Goal: Find specific page/section: Find specific page/section

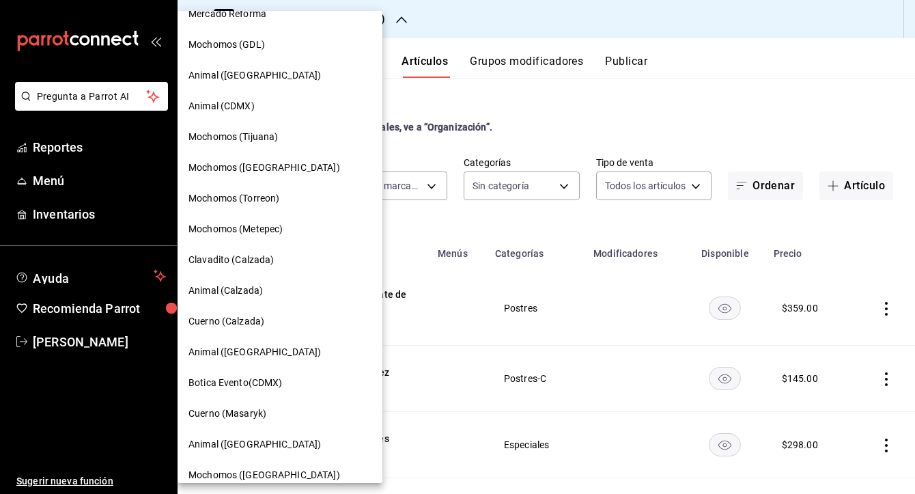
scroll to position [50, 0]
click at [244, 288] on span "Animal (Calzada)" at bounding box center [226, 289] width 74 height 14
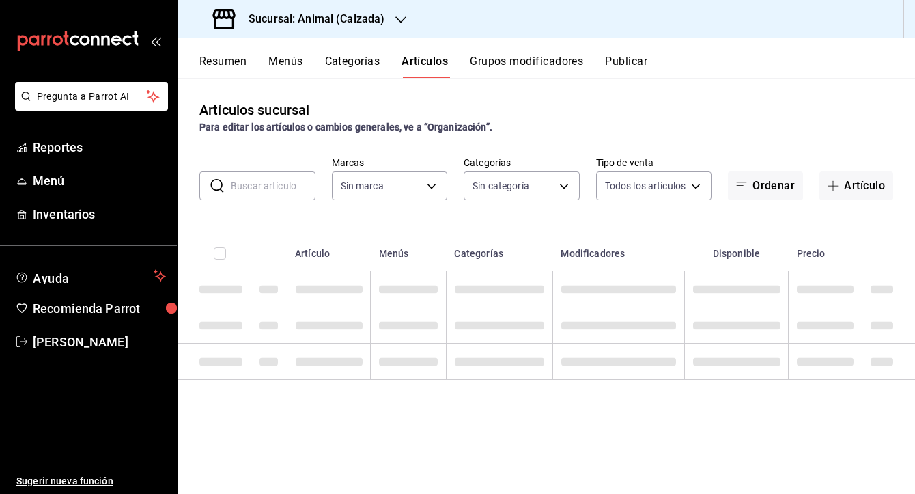
type input "e26472f3-9262-489d-bcba-4c6b034529c7"
type input "5d35a5f4-3063-4397-a550-a8f4eca83956,9bcdf976-3d2d-44f2-8aa2-d656f6bc4aaa,d84f4…"
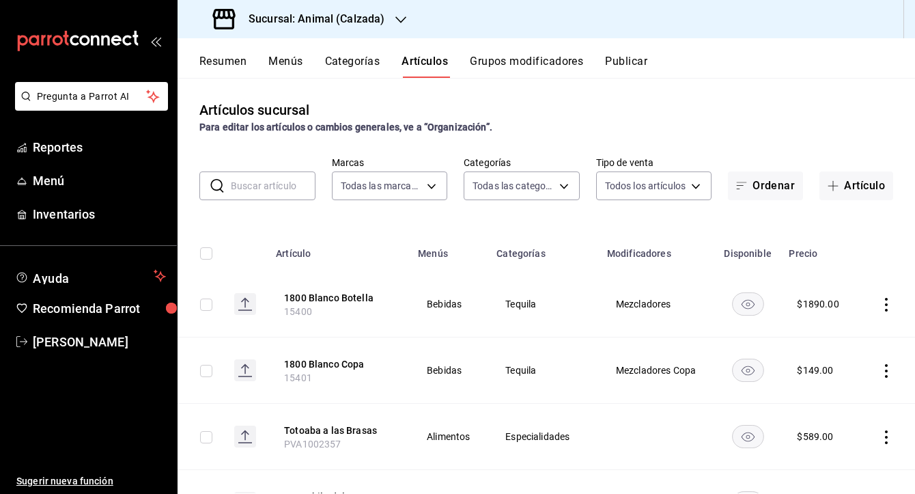
click at [322, 19] on h3 "Sucursal: Animal (Calzada)" at bounding box center [311, 19] width 147 height 16
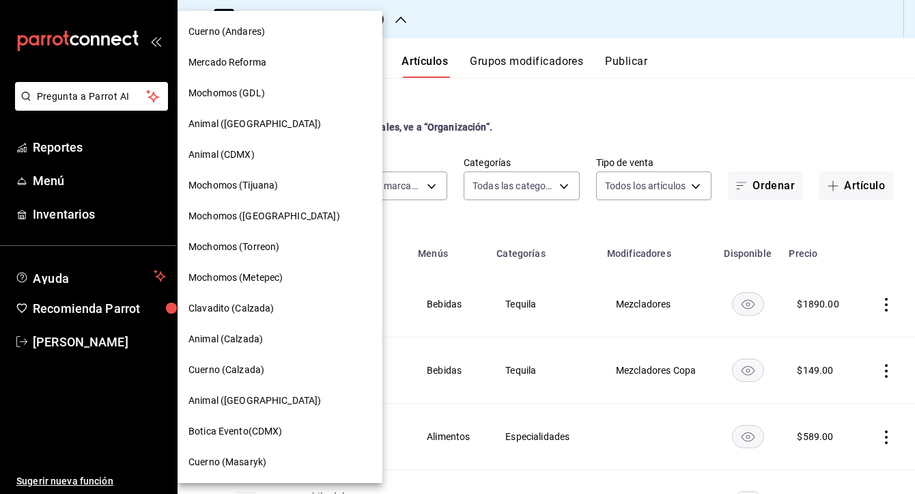
click at [260, 398] on span "Animal ([GEOGRAPHIC_DATA])" at bounding box center [255, 400] width 133 height 14
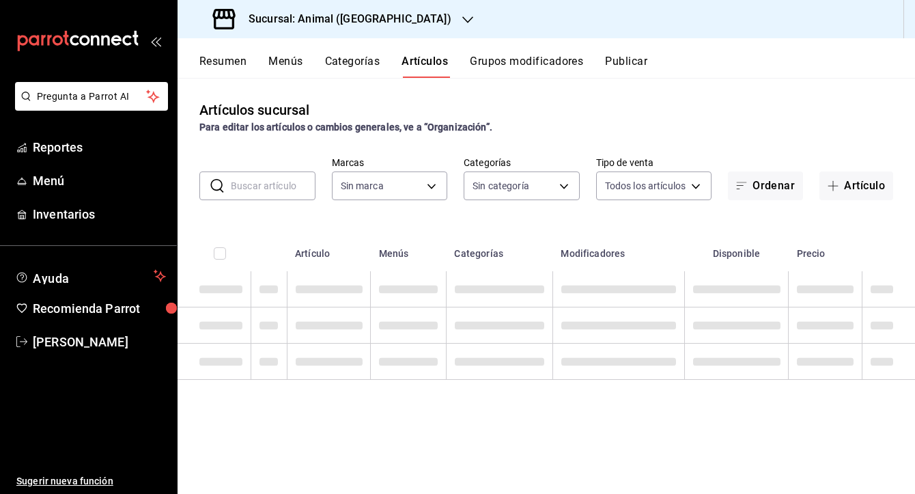
type input "98bba0fd-3ba1-42e0-bfa8-4188b5c89202"
type input "96d07005-5fc6-4ee6-aacf-f364d001c892,70367597-e67a-4a0b-ac4f-a9efdea329e3,bdcf3…"
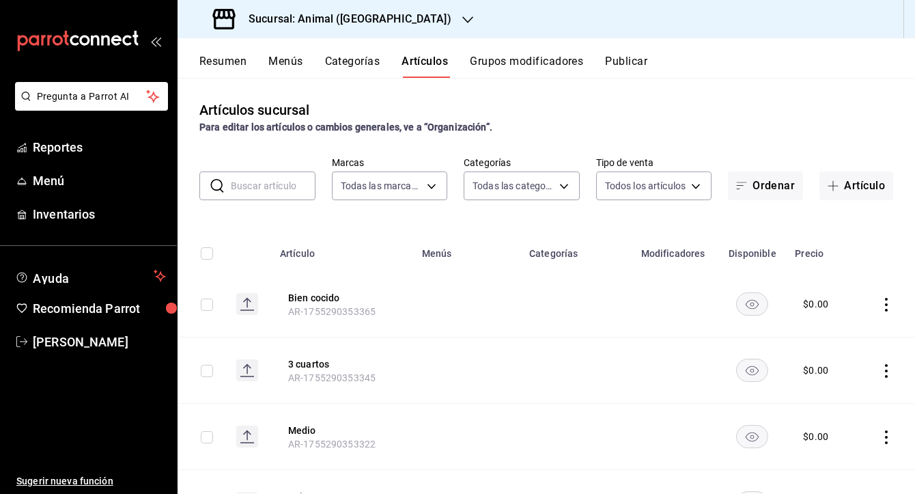
click at [290, 184] on input "text" at bounding box center [273, 185] width 85 height 27
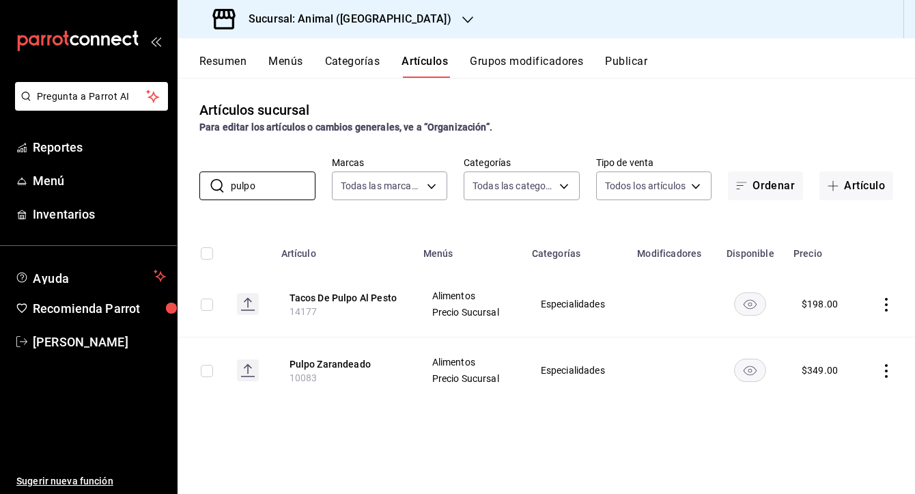
type input "pulpo"
click at [319, 21] on h3 "Sucursal: Animal ([GEOGRAPHIC_DATA])" at bounding box center [345, 19] width 214 height 16
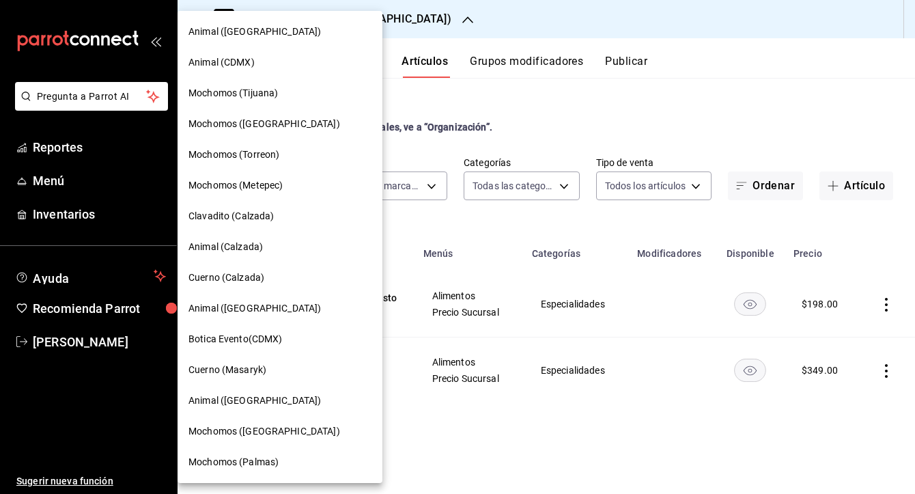
scroll to position [92, 0]
click at [239, 247] on span "Animal (Calzada)" at bounding box center [226, 247] width 74 height 14
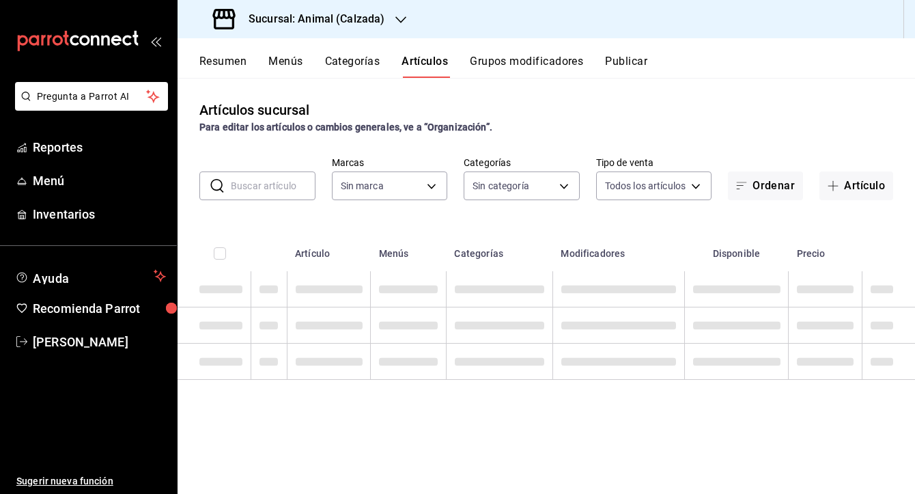
type input "e26472f3-9262-489d-bcba-4c6b034529c7"
type input "5d35a5f4-3063-4397-a550-a8f4eca83956,9bcdf976-3d2d-44f2-8aa2-d656f6bc4aaa,d84f4…"
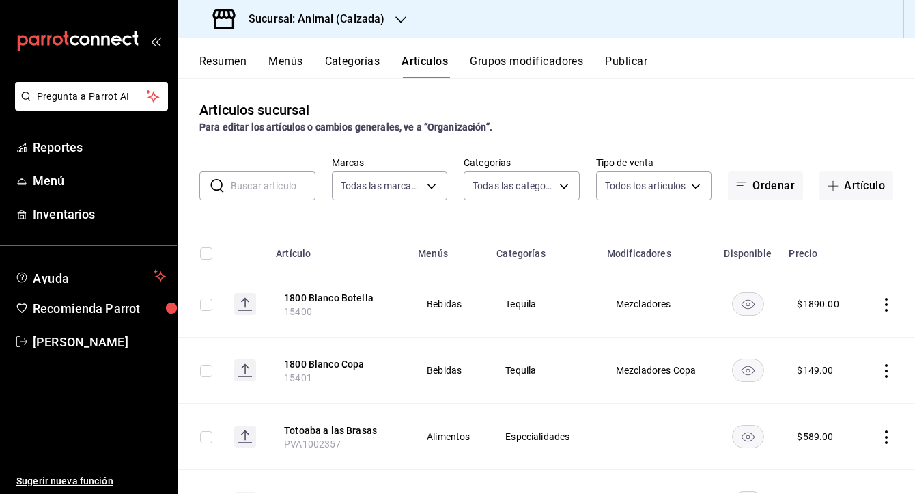
click at [288, 184] on input "text" at bounding box center [273, 185] width 85 height 27
type input "pulpo"
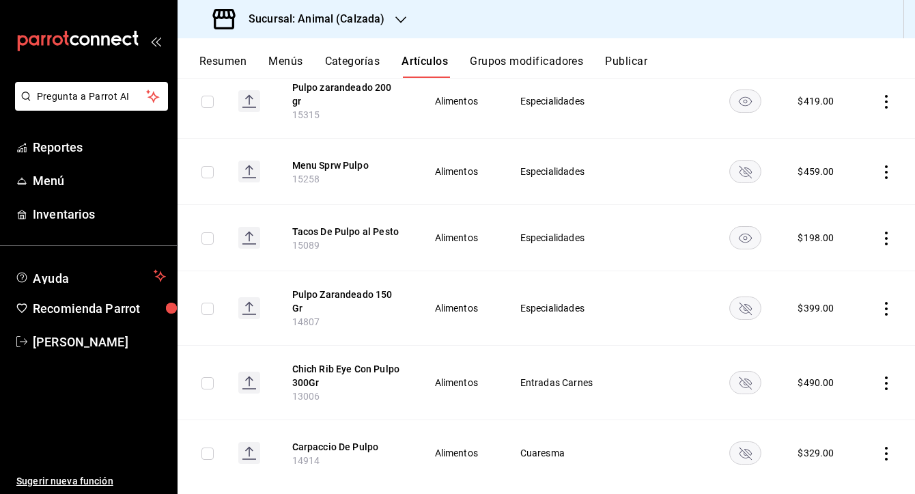
scroll to position [204, 0]
